Goal: Information Seeking & Learning: Learn about a topic

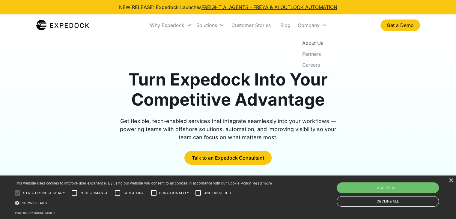
click at [312, 44] on link "About Us" at bounding box center [313, 43] width 31 height 11
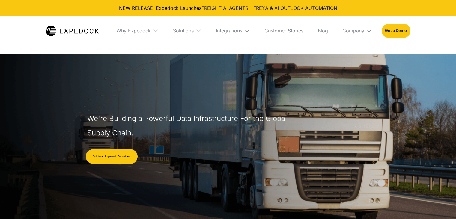
select select
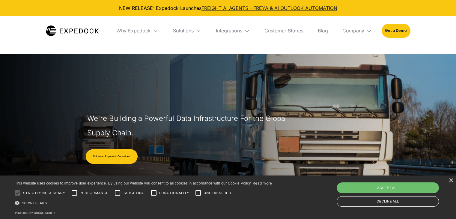
scroll to position [30, 0]
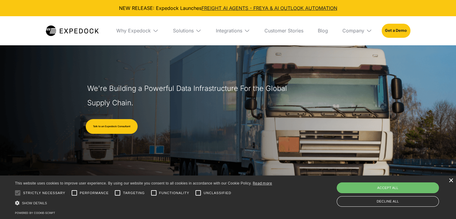
click at [453, 181] on div "×" at bounding box center [451, 181] width 5 height 5
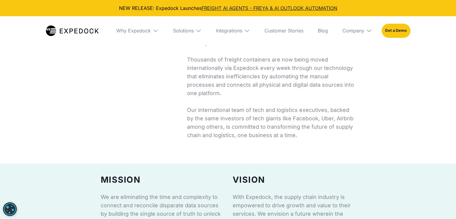
scroll to position [300, 0]
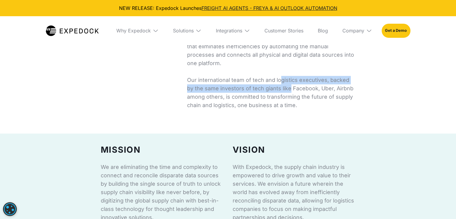
drag, startPoint x: 292, startPoint y: 80, endPoint x: 281, endPoint y: 90, distance: 14.4
click at [281, 90] on p "Expedock is the AI-powered automation service behind some of the leading player…" at bounding box center [272, 42] width 170 height 134
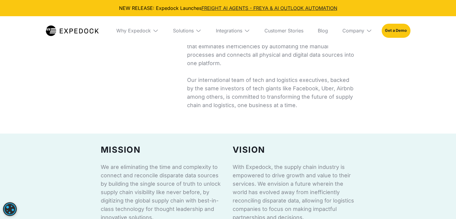
click at [299, 88] on p "Expedock is the AI-powered automation service behind some of the leading player…" at bounding box center [272, 42] width 170 height 134
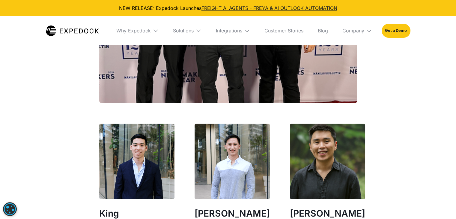
scroll to position [1031, 0]
